Goal: Task Accomplishment & Management: Use online tool/utility

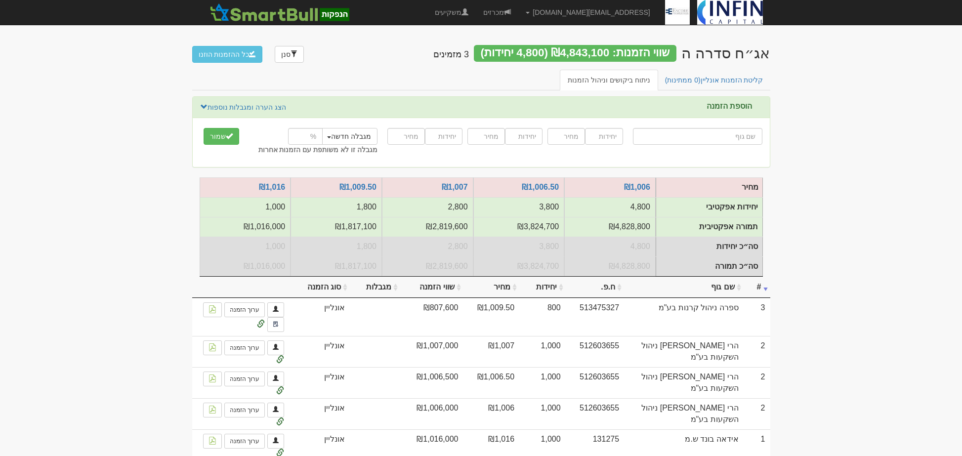
scroll to position [53, 0]
click at [738, 80] on link "קליטת הזמנות אונליין (1 ממתינות)" at bounding box center [714, 80] width 114 height 21
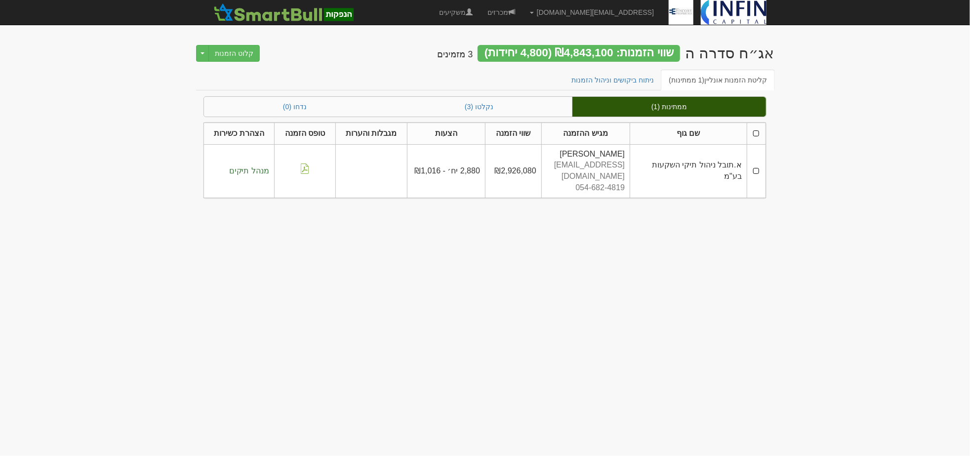
click at [758, 134] on th at bounding box center [756, 133] width 19 height 22
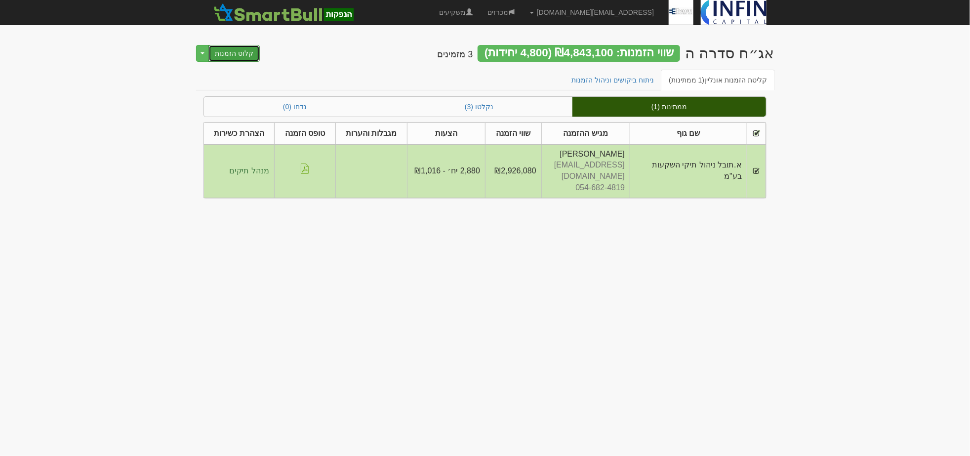
click at [234, 55] on button "קלוט הזמנות" at bounding box center [233, 53] width 51 height 17
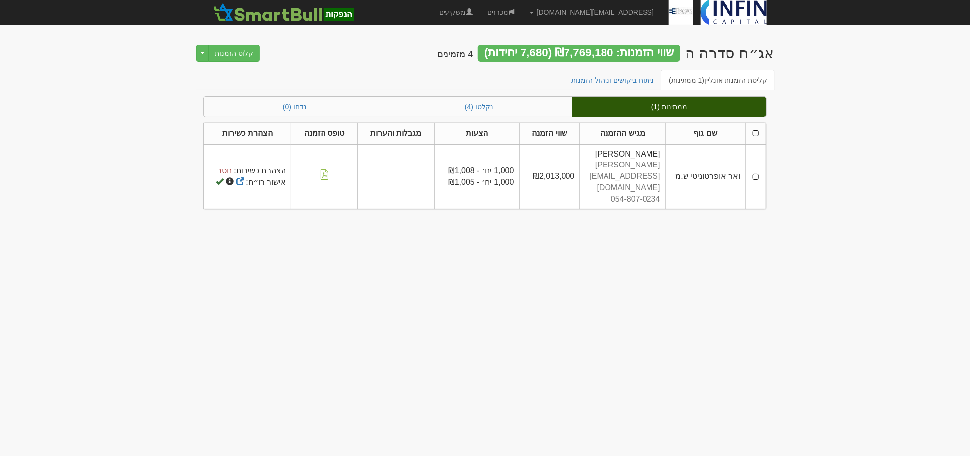
click at [754, 130] on th at bounding box center [755, 133] width 20 height 22
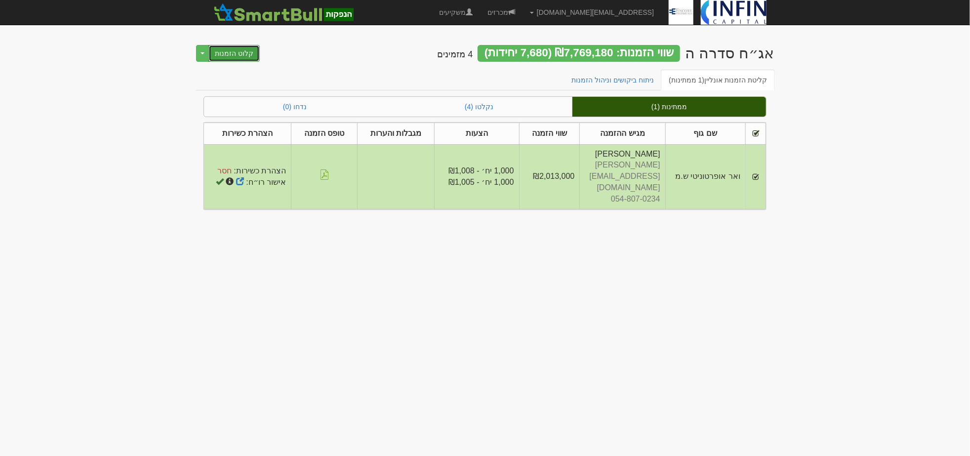
click at [247, 58] on button "קלוט הזמנות" at bounding box center [233, 53] width 51 height 17
